Goal: Task Accomplishment & Management: Complete application form

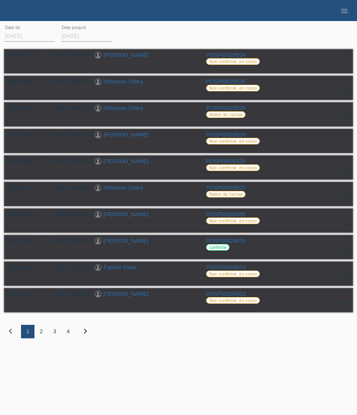
click at [39, 336] on div "2" at bounding box center [41, 331] width 13 height 13
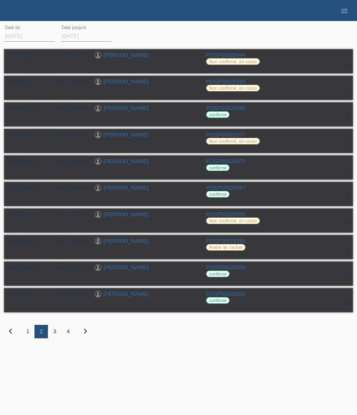
click at [54, 336] on div "3" at bounding box center [54, 331] width 13 height 13
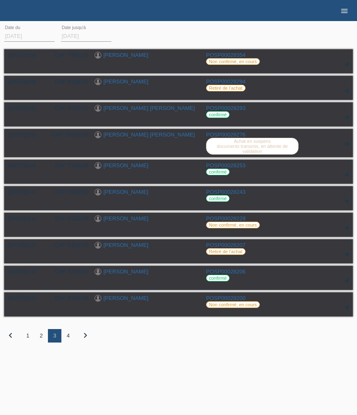
click at [346, 11] on icon "menu" at bounding box center [345, 11] width 8 height 8
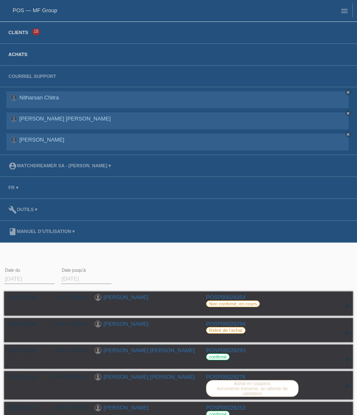
click at [26, 32] on link "Clients" at bounding box center [18, 32] width 28 height 5
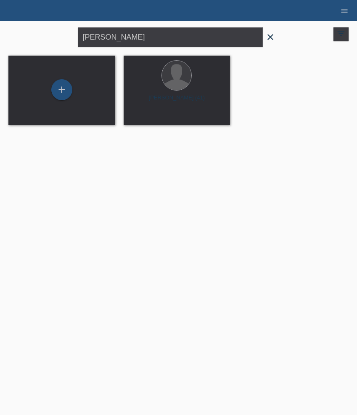
click at [270, 40] on icon "close" at bounding box center [271, 37] width 10 height 10
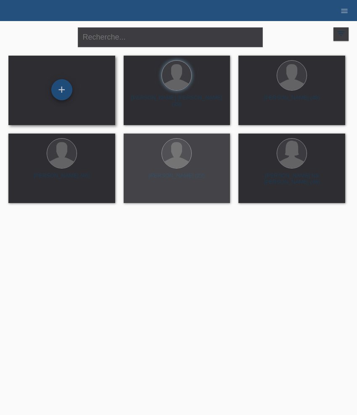
click at [63, 95] on div "+" at bounding box center [61, 89] width 21 height 21
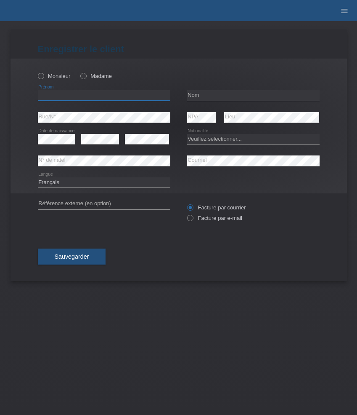
click at [84, 92] on input "text" at bounding box center [104, 95] width 133 height 11
paste input "Donato"
type input "Donato"
click at [60, 75] on label "Monsieur" at bounding box center [54, 76] width 33 height 6
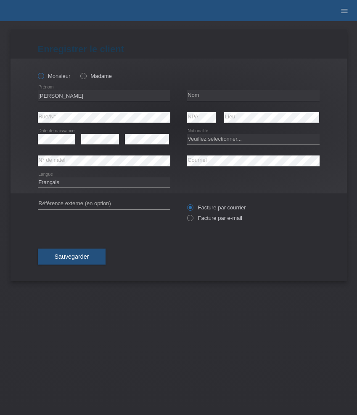
click at [43, 75] on input "Monsieur" at bounding box center [40, 75] width 5 height 5
radio input "true"
click at [209, 96] on input "text" at bounding box center [253, 95] width 133 height 11
paste input "Paziewska"
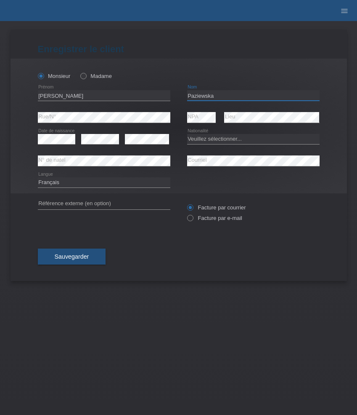
type input "Paziewska"
click at [206, 139] on select "Veuillez sélectionner... Suisse Allemagne Autriche Liechtenstein ------------ A…" at bounding box center [253, 139] width 133 height 10
select select "CH"
click at [187, 134] on select "Veuillez sélectionner... Suisse Allemagne Autriche Liechtenstein ------------ A…" at bounding box center [253, 139] width 133 height 10
click at [215, 221] on label "Facture par e-mail" at bounding box center [214, 218] width 55 height 6
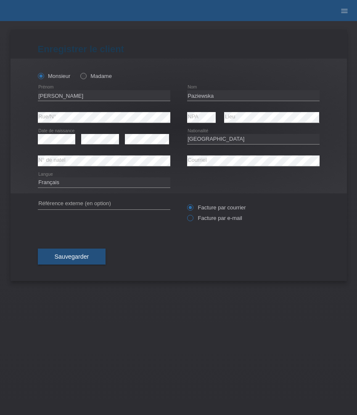
click at [193, 221] on input "Facture par e-mail" at bounding box center [189, 220] width 5 height 11
radio input "true"
click at [69, 258] on span "Sauvegarder" at bounding box center [72, 256] width 35 height 7
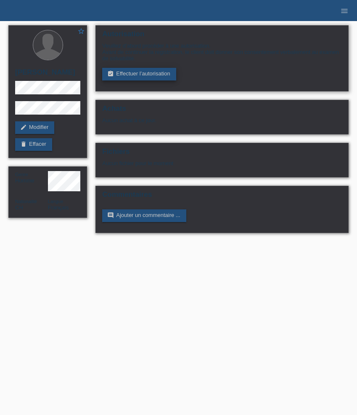
click at [143, 76] on link "assignment_turned_in Effectuer l’autorisation" at bounding box center [139, 74] width 74 height 13
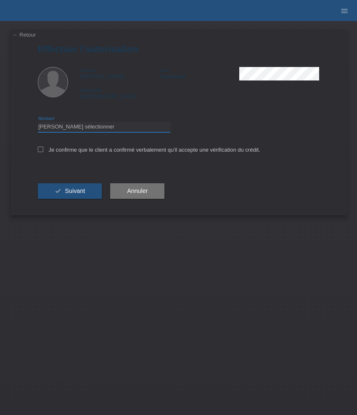
click at [110, 131] on select "Veuillez sélectionner CHF 1.00 - CHF 499.00 CHF 500.00 - CHF 1'999.00 CHF 2'000…" at bounding box center [104, 127] width 133 height 10
select select "3"
click at [38, 123] on select "Veuillez sélectionner CHF 1.00 - CHF 499.00 CHF 500.00 - CHF 1'999.00 CHF 2'000…" at bounding box center [104, 127] width 133 height 10
click at [79, 152] on label "Je confirme que le client a confirmé verbalement qu'il accepte une vérification…" at bounding box center [149, 150] width 223 height 6
click at [43, 152] on input "Je confirme que le client a confirmé verbalement qu'il accepte une vérification…" at bounding box center [40, 149] width 5 height 5
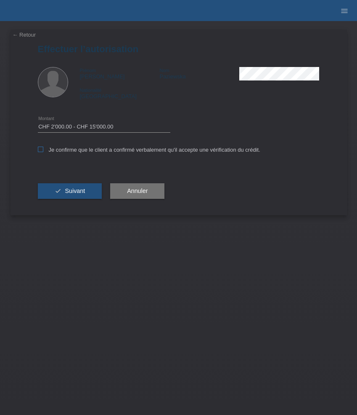
checkbox input "true"
click at [79, 194] on span "Suivant" at bounding box center [75, 190] width 20 height 7
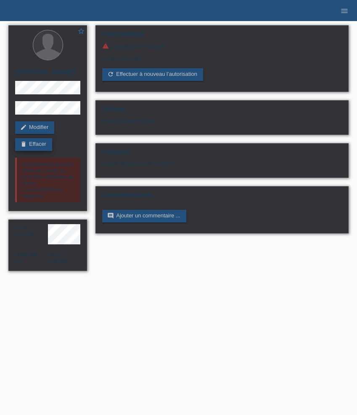
click at [43, 144] on link "delete Effacer" at bounding box center [33, 144] width 37 height 13
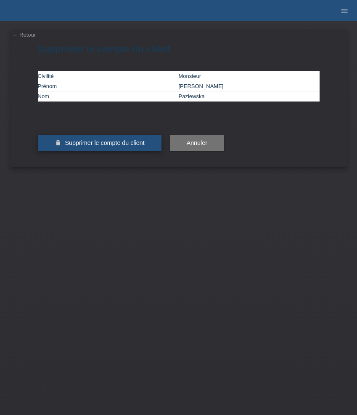
click at [92, 151] on button "delete Supprimer le compte du client" at bounding box center [100, 143] width 124 height 16
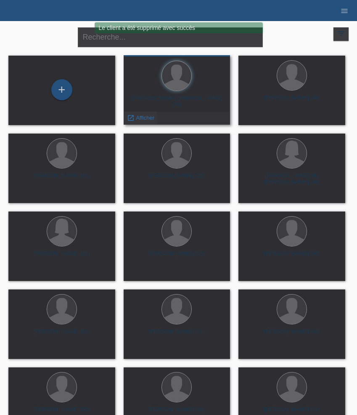
click at [145, 119] on span "Afficher" at bounding box center [145, 118] width 19 height 6
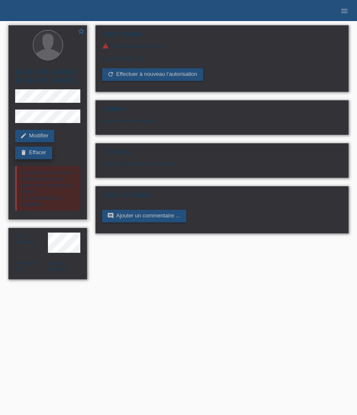
click at [46, 147] on link "delete Effacer" at bounding box center [33, 153] width 37 height 13
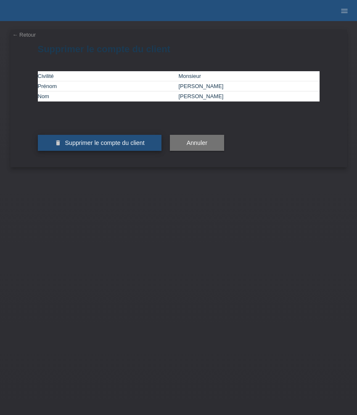
click at [101, 146] on span "Supprimer le compte du client" at bounding box center [105, 142] width 80 height 7
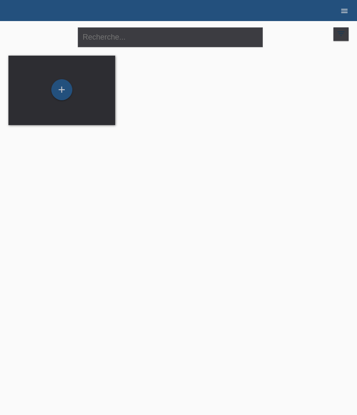
click at [344, 12] on icon "menu" at bounding box center [345, 11] width 8 height 8
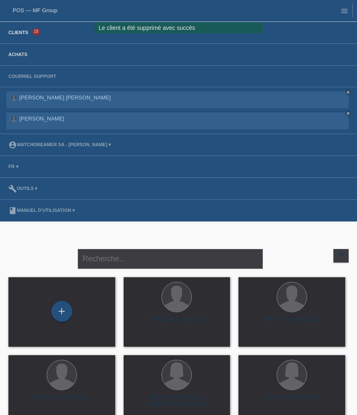
click at [20, 56] on link "Achats" at bounding box center [17, 54] width 27 height 5
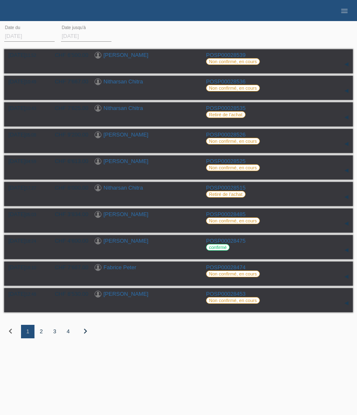
click at [42, 335] on div "2" at bounding box center [41, 331] width 13 height 13
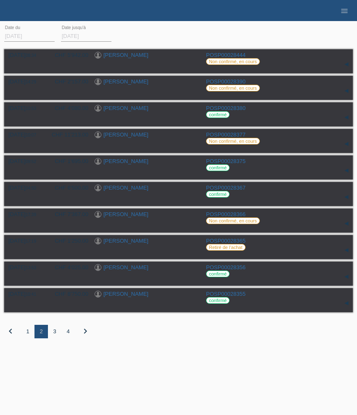
click at [52, 335] on div "3" at bounding box center [54, 331] width 13 height 13
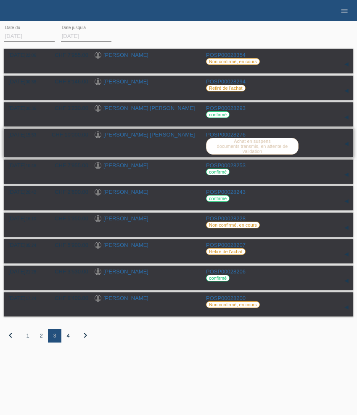
click at [131, 135] on link "[PERSON_NAME] [PERSON_NAME]" at bounding box center [149, 134] width 91 height 6
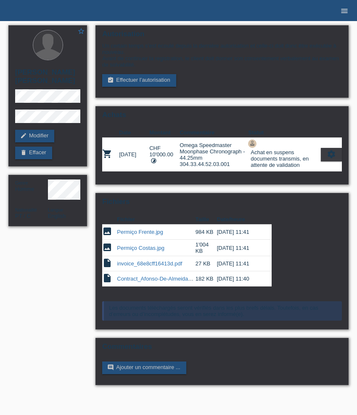
click at [346, 11] on icon "menu" at bounding box center [345, 11] width 8 height 8
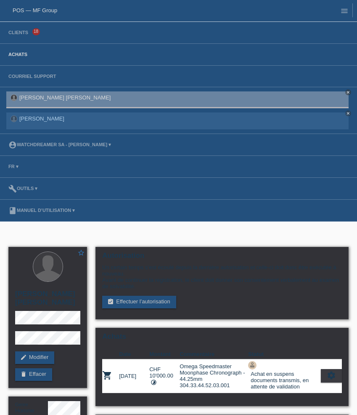
click at [19, 56] on link "Achats" at bounding box center [17, 54] width 27 height 5
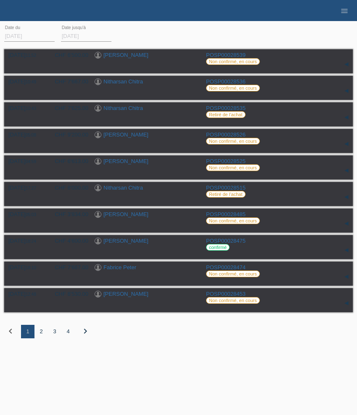
click at [41, 335] on div "2" at bounding box center [41, 331] width 13 height 13
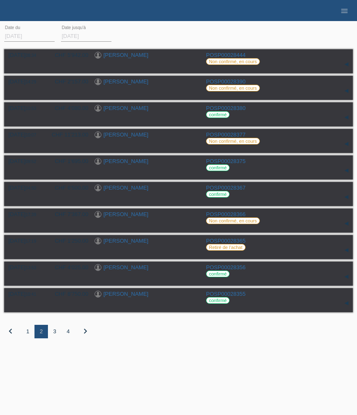
click at [55, 335] on div "3" at bounding box center [54, 331] width 13 height 13
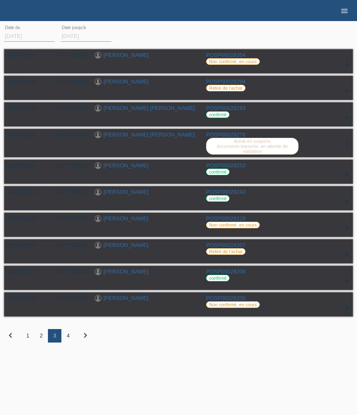
click at [345, 11] on icon "menu" at bounding box center [345, 11] width 8 height 8
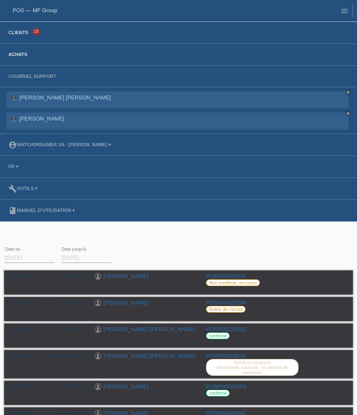
click at [13, 35] on link "Clients" at bounding box center [18, 32] width 28 height 5
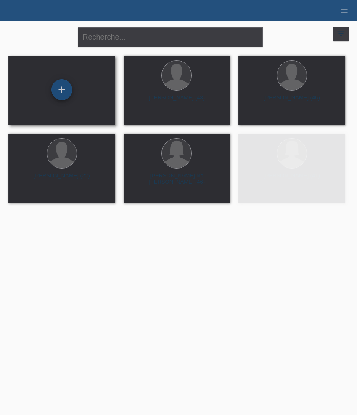
click at [62, 92] on div "+" at bounding box center [61, 89] width 21 height 21
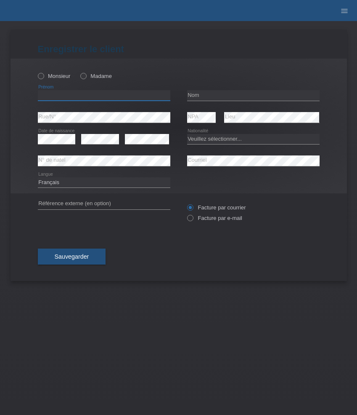
click at [77, 95] on input "text" at bounding box center [104, 95] width 133 height 11
paste input "[PERSON_NAME]"
type input "[PERSON_NAME]"
click at [97, 75] on label "Madame" at bounding box center [96, 76] width 32 height 6
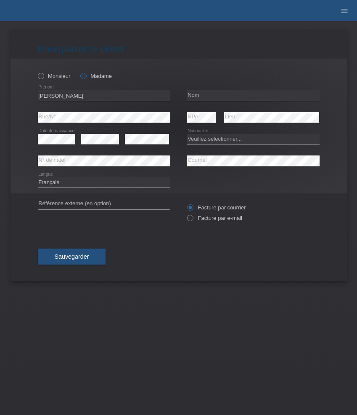
click at [86, 75] on input "Madame" at bounding box center [82, 75] width 5 height 5
radio input "true"
click at [202, 93] on input "text" at bounding box center [253, 95] width 133 height 11
paste input "Devot"
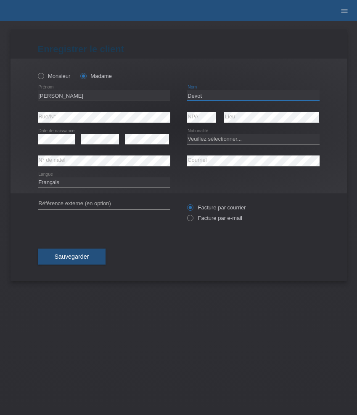
type input "Devot"
click at [227, 137] on select "Veuillez sélectionner... Suisse Allemagne Autriche Liechtenstein ------------ A…" at bounding box center [253, 139] width 133 height 10
select select "CH"
click at [187, 134] on select "Veuillez sélectionner... Suisse Allemagne Autriche Liechtenstein ------------ A…" at bounding box center [253, 139] width 133 height 10
click at [198, 221] on label "Facture par e-mail" at bounding box center [214, 218] width 55 height 6
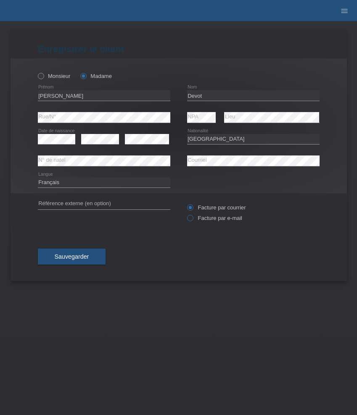
click at [193, 221] on input "Facture par e-mail" at bounding box center [189, 220] width 5 height 11
radio input "true"
click at [86, 253] on button "Sauvegarder" at bounding box center [72, 256] width 68 height 16
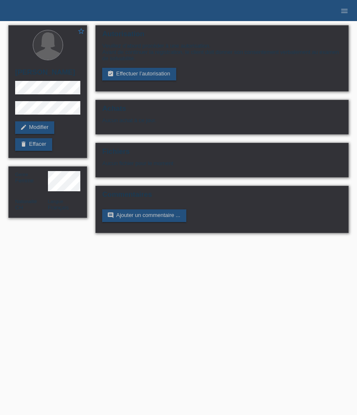
click at [123, 78] on link "assignment_turned_in Effectuer l’autorisation" at bounding box center [139, 74] width 74 height 13
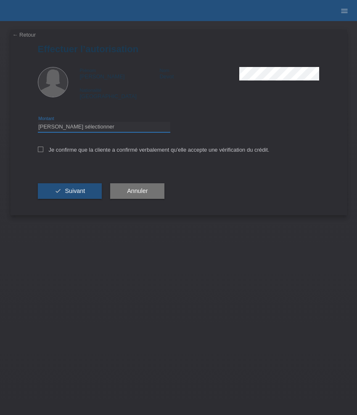
click at [130, 128] on select "Veuillez sélectionner CHF 1.00 - CHF 499.00 CHF 500.00 - CHF 1'999.00 CHF 2'000…" at bounding box center [104, 127] width 133 height 10
select select "3"
click at [38, 123] on select "Veuillez sélectionner CHF 1.00 - CHF 499.00 CHF 500.00 - CHF 1'999.00 CHF 2'000…" at bounding box center [104, 127] width 133 height 10
click at [137, 152] on label "Je confirme que la cliente a confirmé verbalement qu'elle accepte une vérificat…" at bounding box center [154, 150] width 232 height 6
click at [43, 152] on input "Je confirme que la cliente a confirmé verbalement qu'elle accepte une vérificat…" at bounding box center [40, 149] width 5 height 5
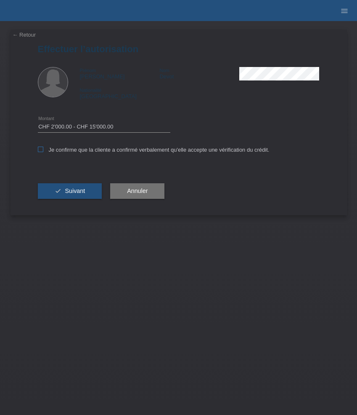
checkbox input "true"
click at [79, 187] on button "check Suivant" at bounding box center [70, 191] width 64 height 16
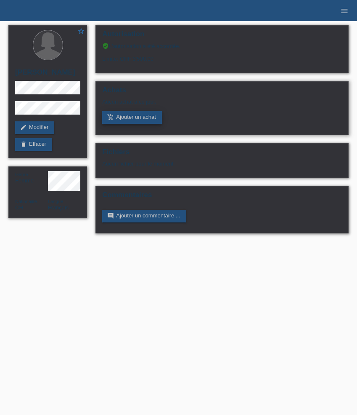
click at [126, 116] on link "add_shopping_cart Ajouter un achat" at bounding box center [132, 117] width 60 height 13
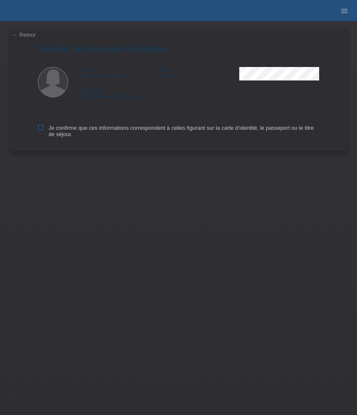
click at [82, 133] on label "Je confirme que ces informations correspondent à celles figurant sur la carte d…" at bounding box center [179, 131] width 282 height 13
click at [43, 130] on input "Je confirme que ces informations correspondent à celles figurant sur la carte d…" at bounding box center [40, 127] width 5 height 5
checkbox input "true"
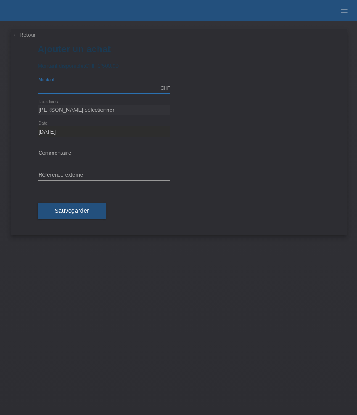
click at [64, 85] on input "text" at bounding box center [104, 88] width 133 height 11
type input "2521.00"
click at [80, 112] on select "[PERSON_NAME] sélectionner 6 versements 12 versements 24 versements 36 versemen…" at bounding box center [104, 110] width 133 height 10
select select "626"
click at [38, 105] on select "[PERSON_NAME] sélectionner 6 versements 12 versements 24 versements 36 versemen…" at bounding box center [104, 110] width 133 height 10
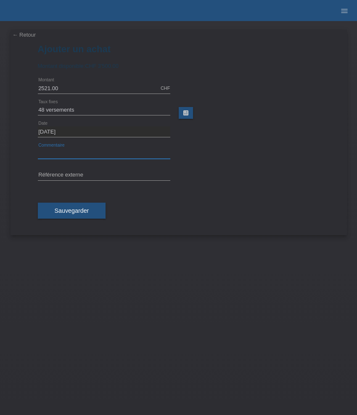
click at [97, 155] on input "text" at bounding box center [104, 153] width 133 height 11
paste input "Messika Move Uno Pavé - White gold 04708-WG"
type input "Messika Move Uno Pavé - White gold 04708-WG"
click at [74, 176] on input "text" at bounding box center [104, 175] width 133 height 11
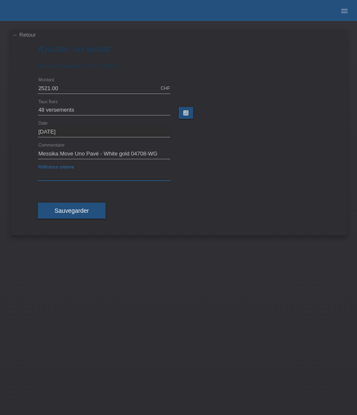
click at [74, 176] on input "text" at bounding box center [104, 175] width 133 height 11
paste input "531544"
type input "531544"
click at [74, 205] on button "Sauvegarder" at bounding box center [72, 211] width 68 height 16
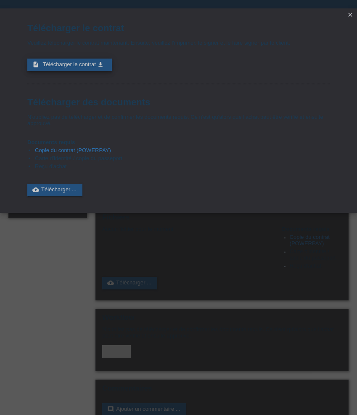
click at [101, 68] on icon "get_app" at bounding box center [100, 64] width 7 height 7
